Goal: Navigation & Orientation: Understand site structure

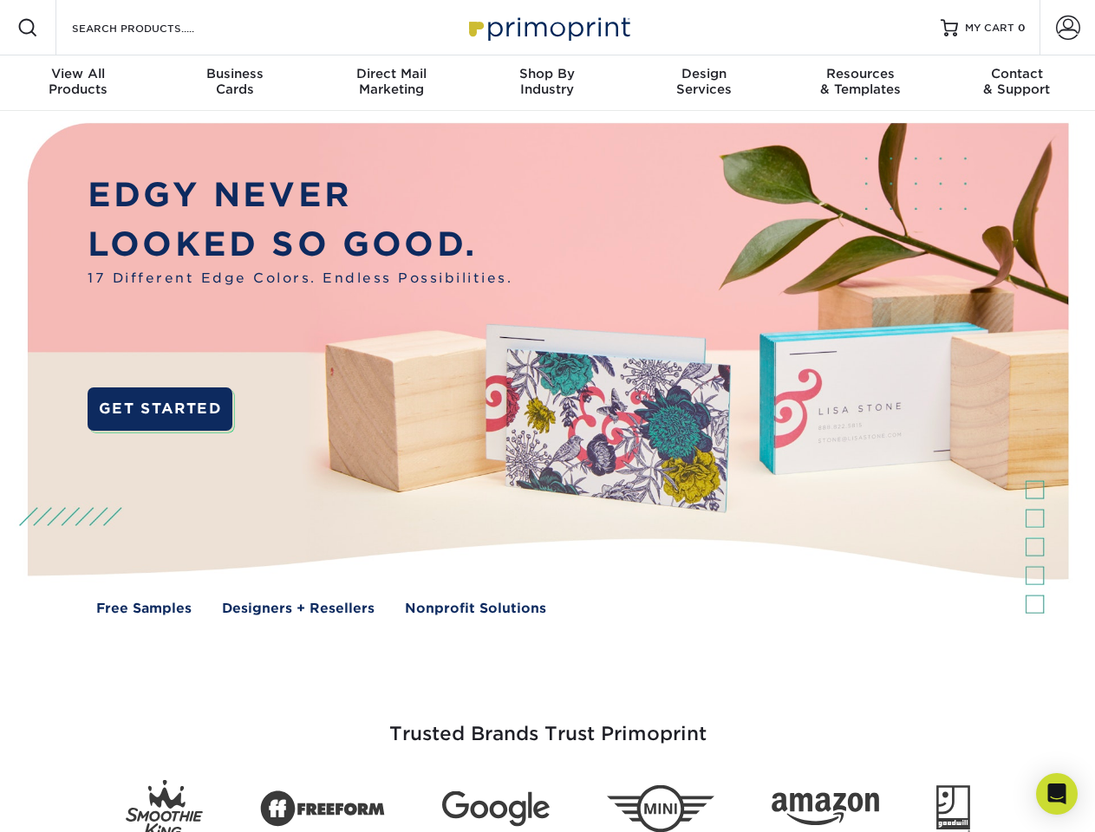
click at [547, 416] on img at bounding box center [547, 382] width 1084 height 542
click at [28, 28] on span at bounding box center [27, 27] width 21 height 21
click at [1067, 28] on span at bounding box center [1068, 28] width 24 height 24
click at [78, 83] on div "View All Products" at bounding box center [78, 81] width 156 height 31
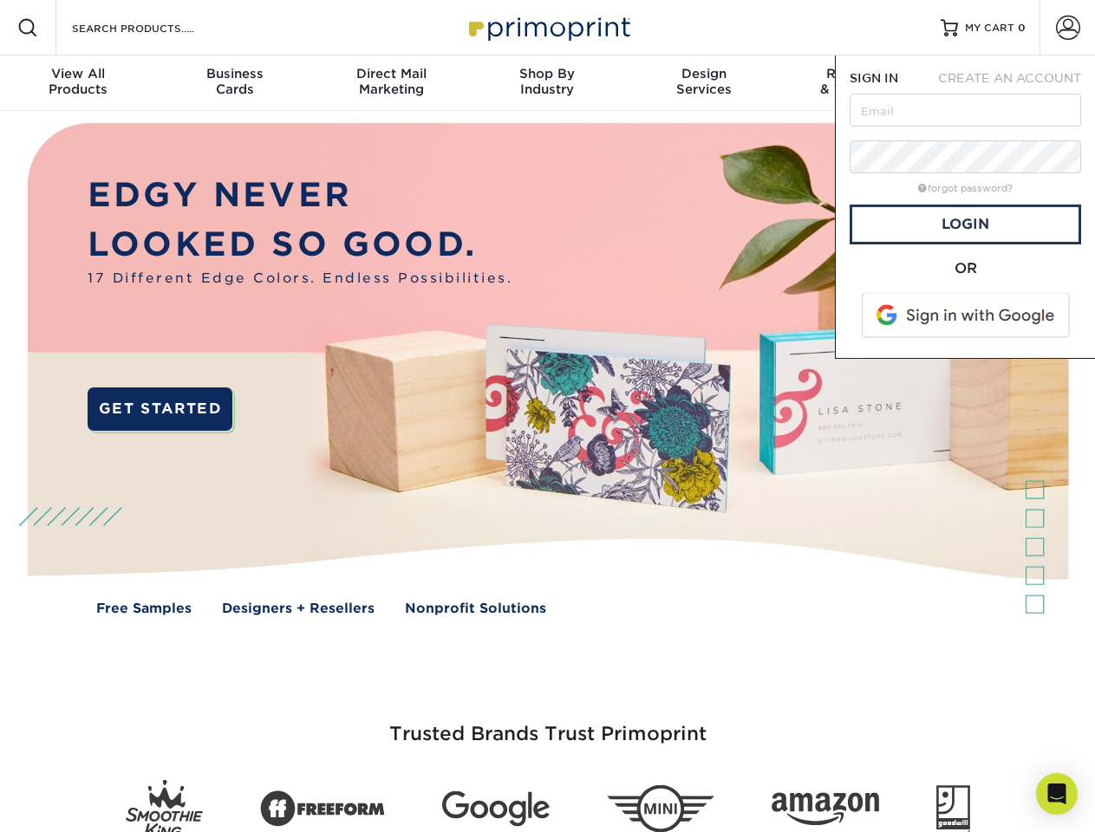
click at [234, 83] on div "Business Cards" at bounding box center [234, 81] width 156 height 31
click at [391, 83] on div "Direct Mail Marketing" at bounding box center [391, 81] width 156 height 31
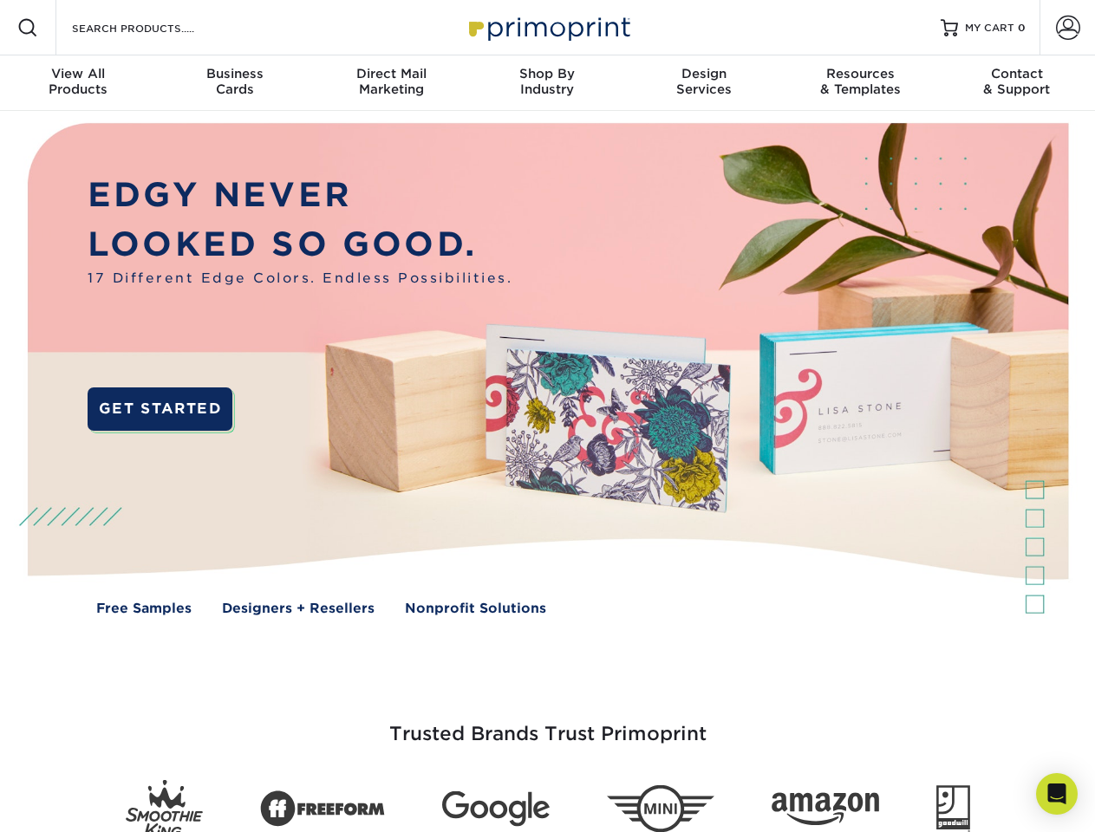
click at [547, 83] on div "Shop By Industry" at bounding box center [547, 81] width 156 height 31
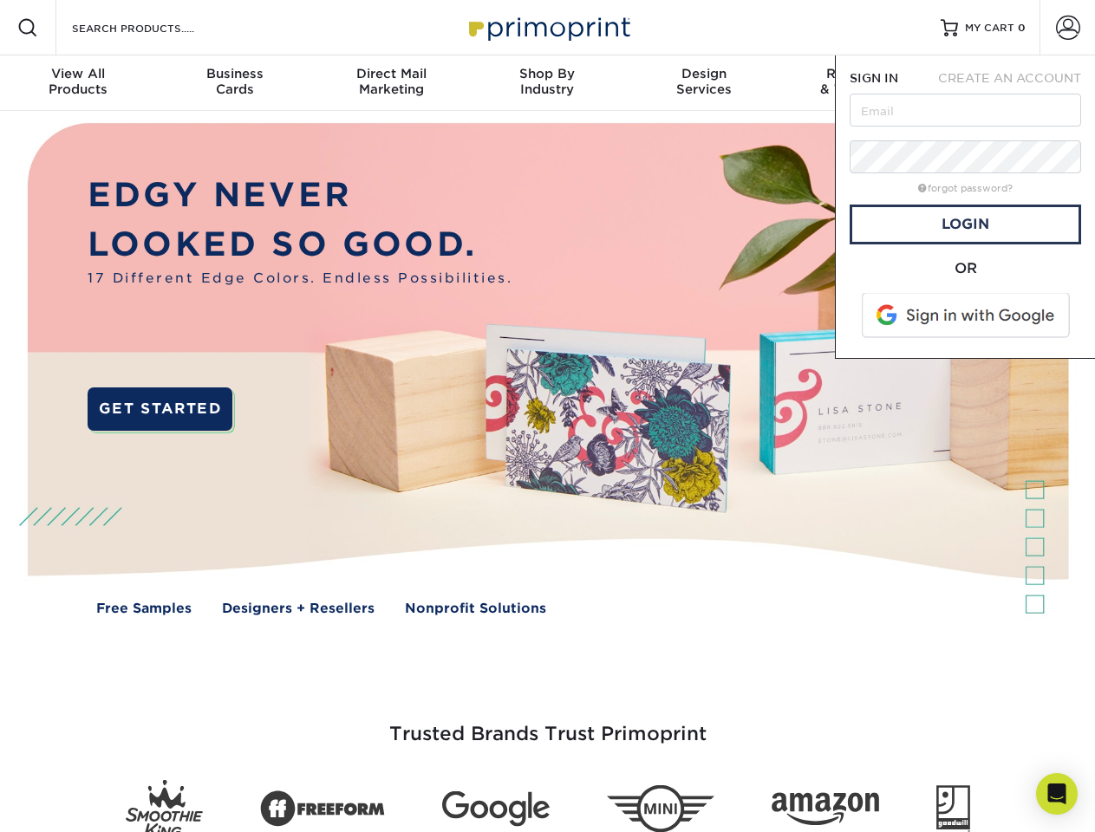
click at [704, 83] on div "Design Services" at bounding box center [704, 81] width 156 height 31
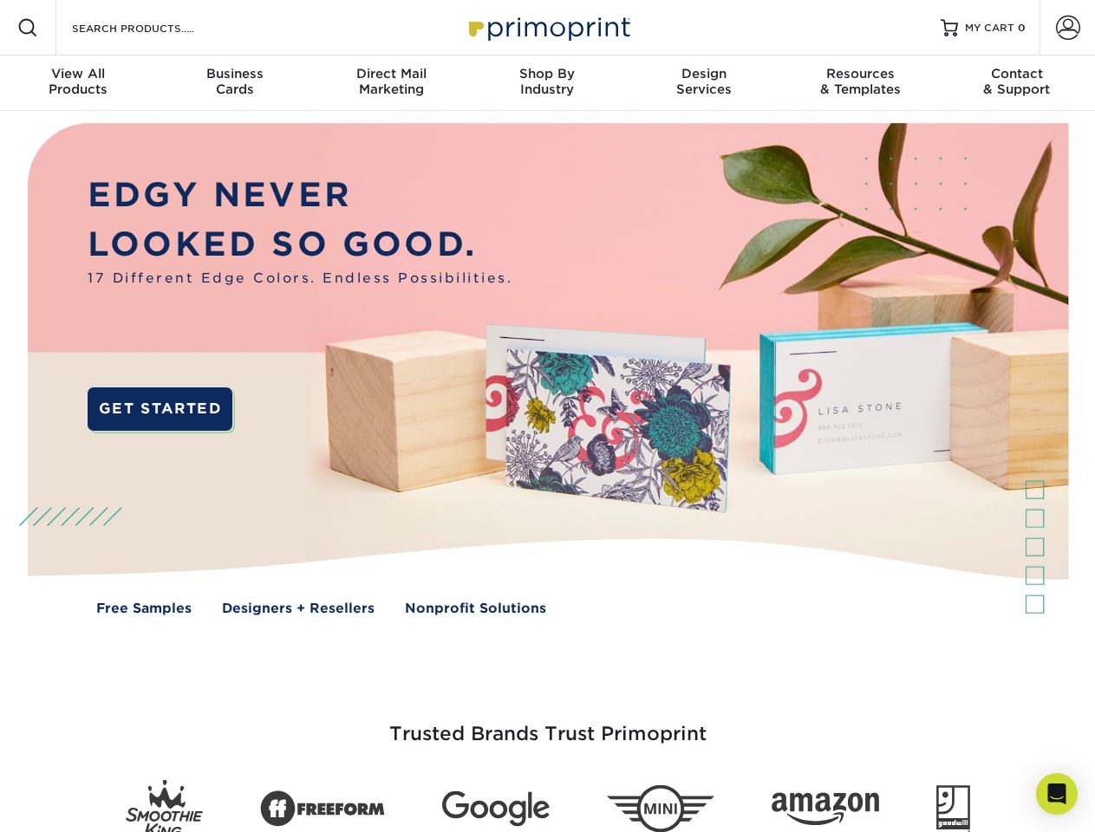
click at [860, 83] on span "SIGN IN" at bounding box center [874, 78] width 49 height 14
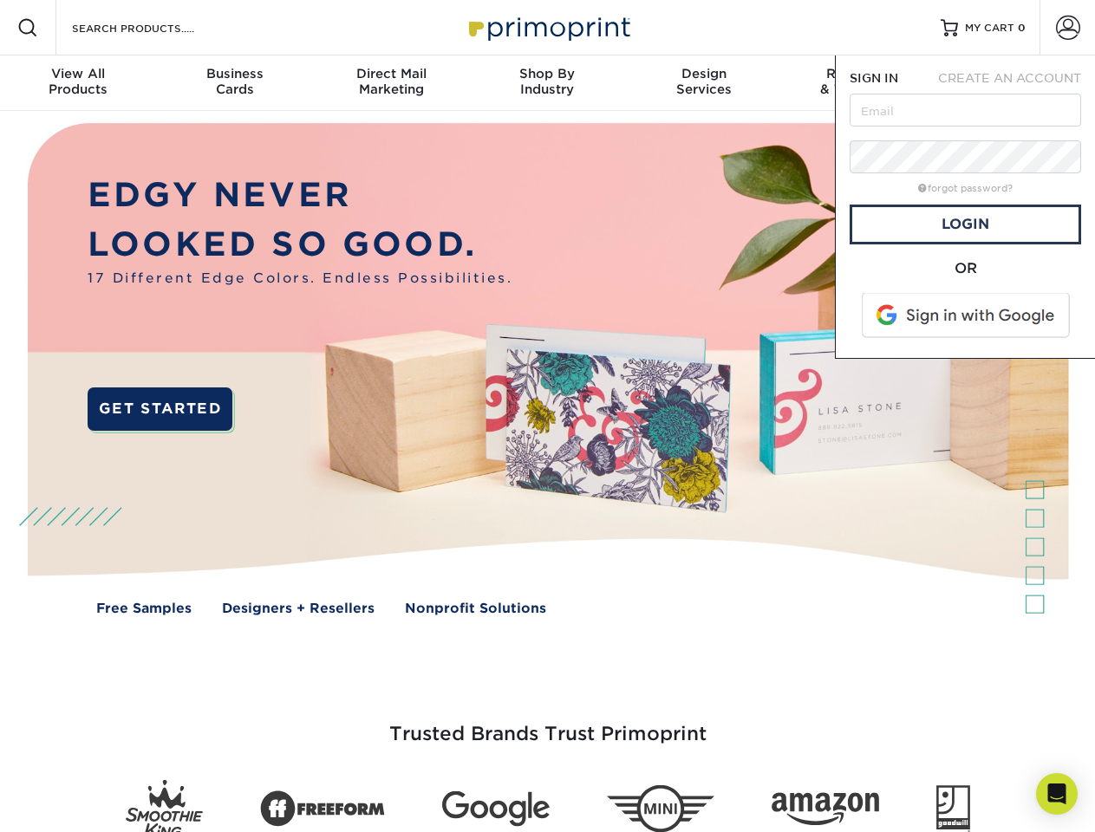
click at [1017, 83] on div "Contact & Support" at bounding box center [1017, 81] width 156 height 31
